Goal: Task Accomplishment & Management: Manage account settings

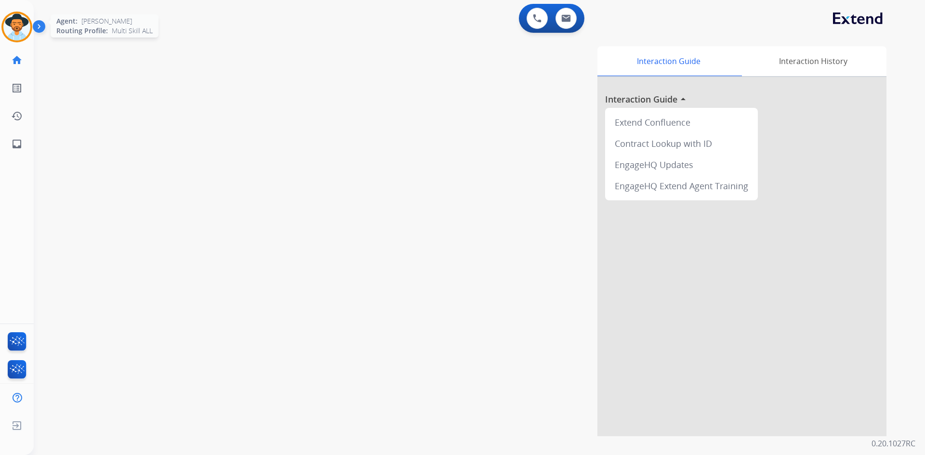
click at [25, 32] on img at bounding box center [16, 26] width 27 height 27
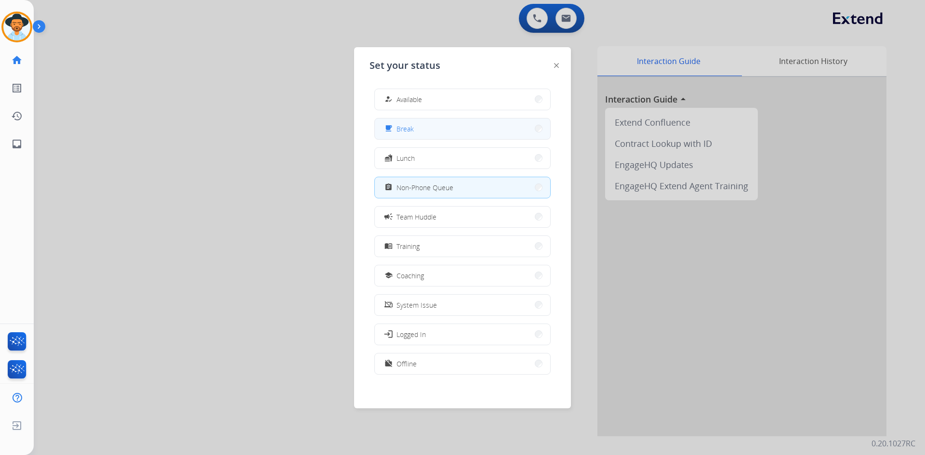
click at [430, 135] on button "free_breakfast Break" at bounding box center [462, 128] width 175 height 21
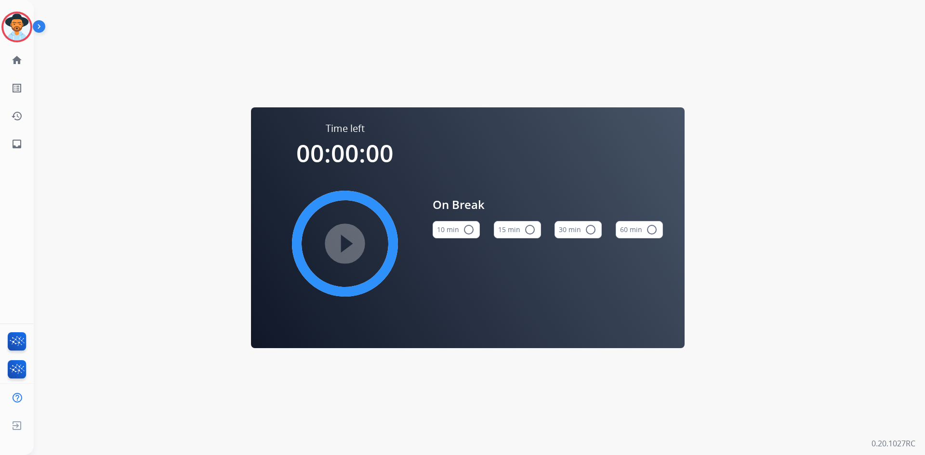
click at [516, 231] on button "15 min radio_button_unchecked" at bounding box center [517, 229] width 47 height 17
click at [339, 242] on mat-icon "play_circle_filled" at bounding box center [345, 244] width 12 height 12
click at [7, 36] on img at bounding box center [16, 26] width 27 height 27
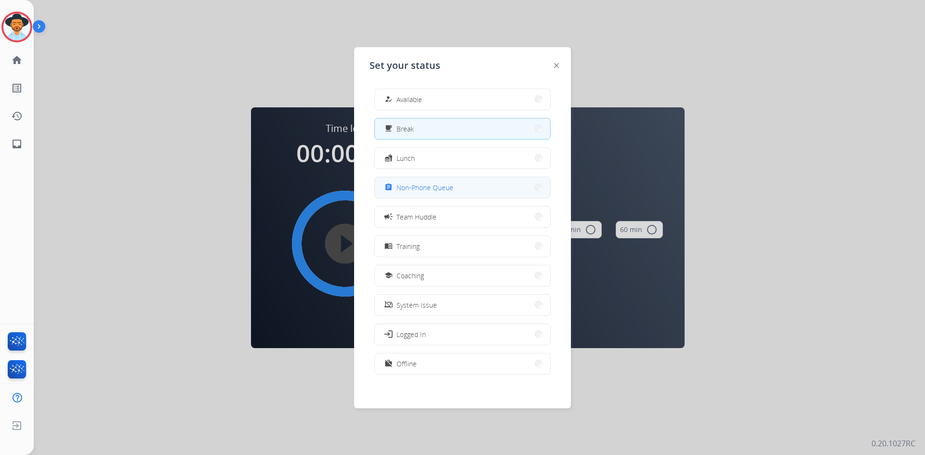
click at [425, 182] on span "Non-Phone Queue" at bounding box center [424, 187] width 57 height 10
